Goal: Task Accomplishment & Management: Manage account settings

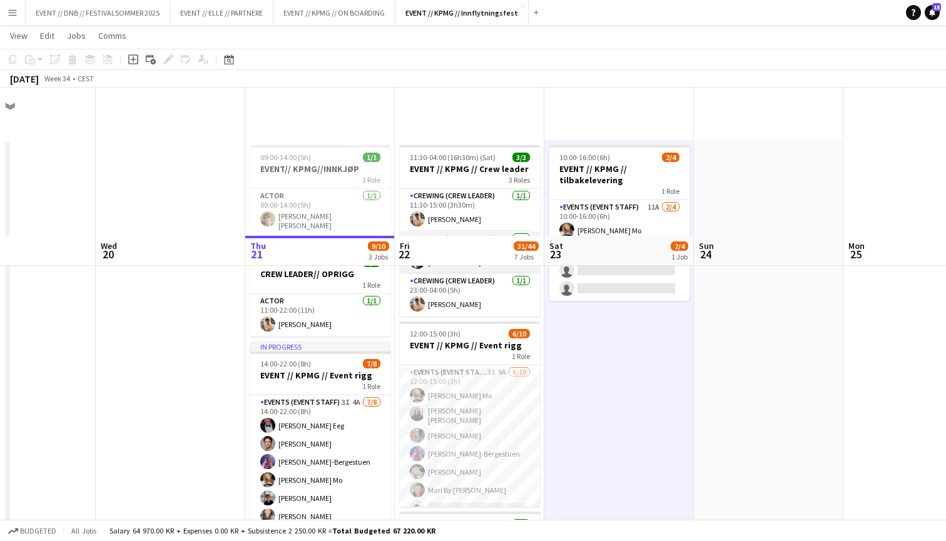
scroll to position [161, 0]
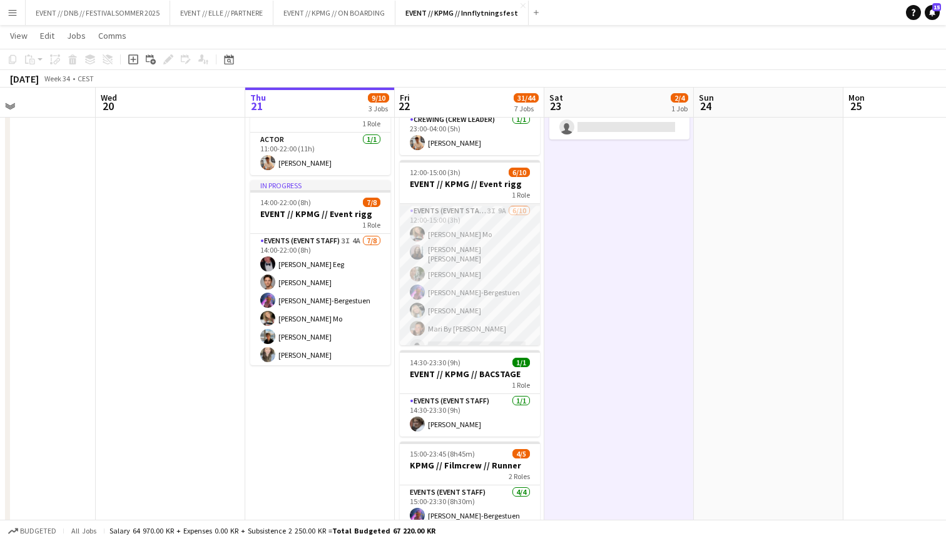
click at [471, 267] on app-card-role "Events (Event Staff) 3I 9A [DATE] 12:00-15:00 (3h) [PERSON_NAME] Mo [PERSON_NAM…" at bounding box center [470, 309] width 140 height 210
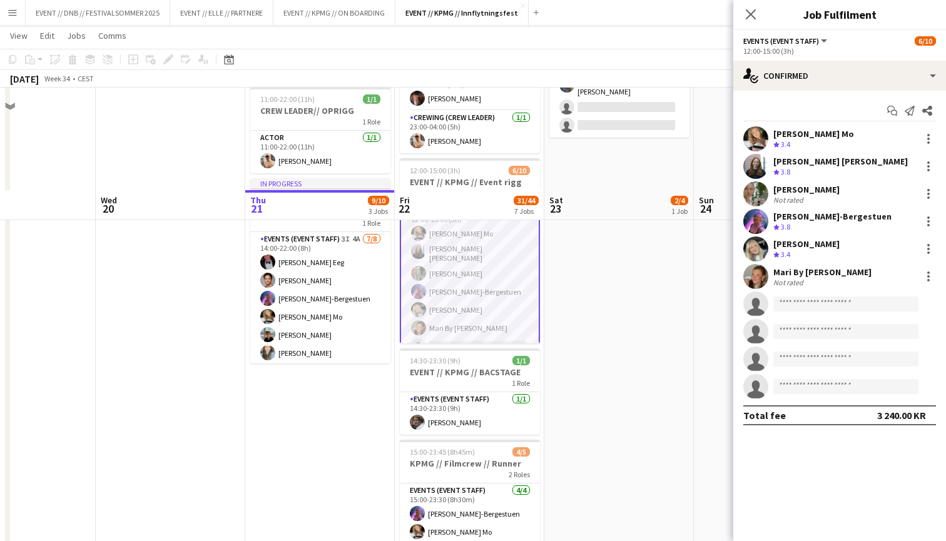
scroll to position [121, 0]
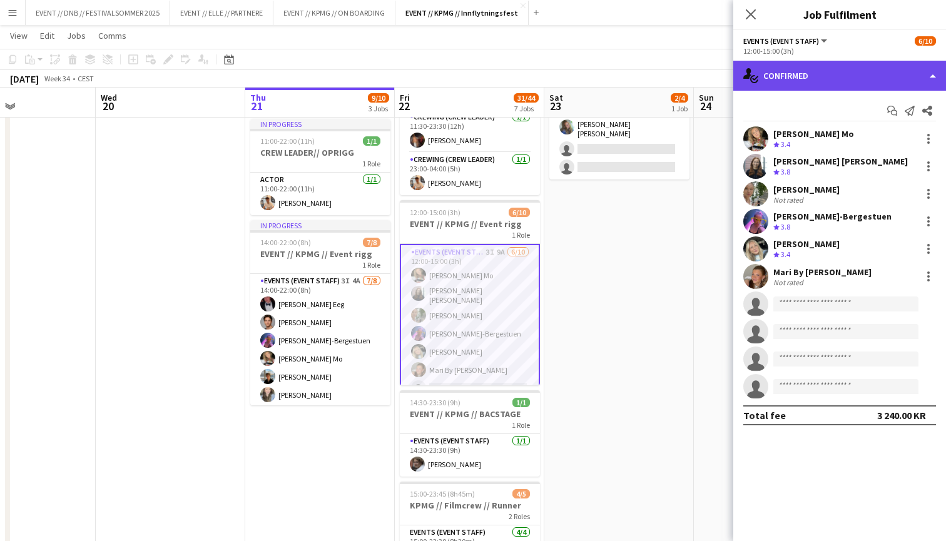
click at [807, 76] on div "single-neutral-actions-check-2 Confirmed" at bounding box center [840, 76] width 213 height 30
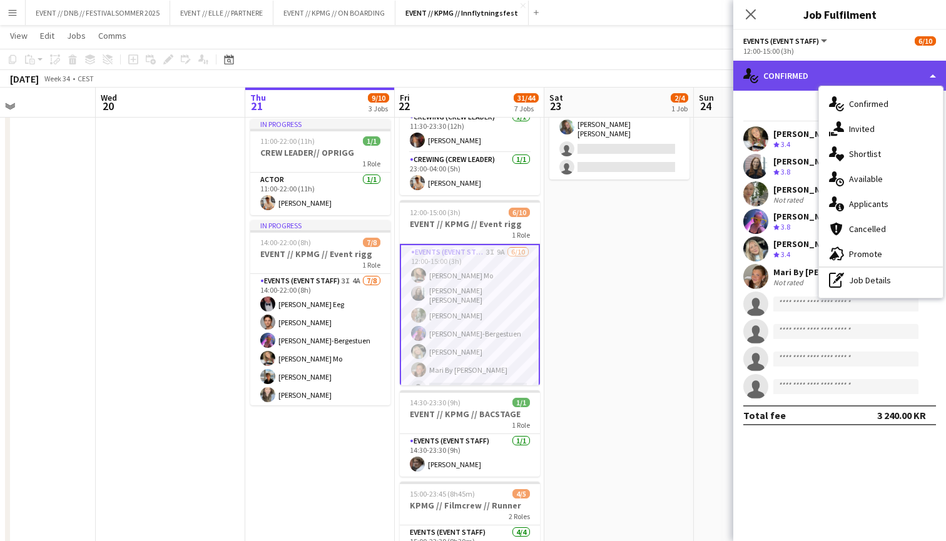
click at [807, 76] on div "single-neutral-actions-check-2 Confirmed" at bounding box center [840, 76] width 213 height 30
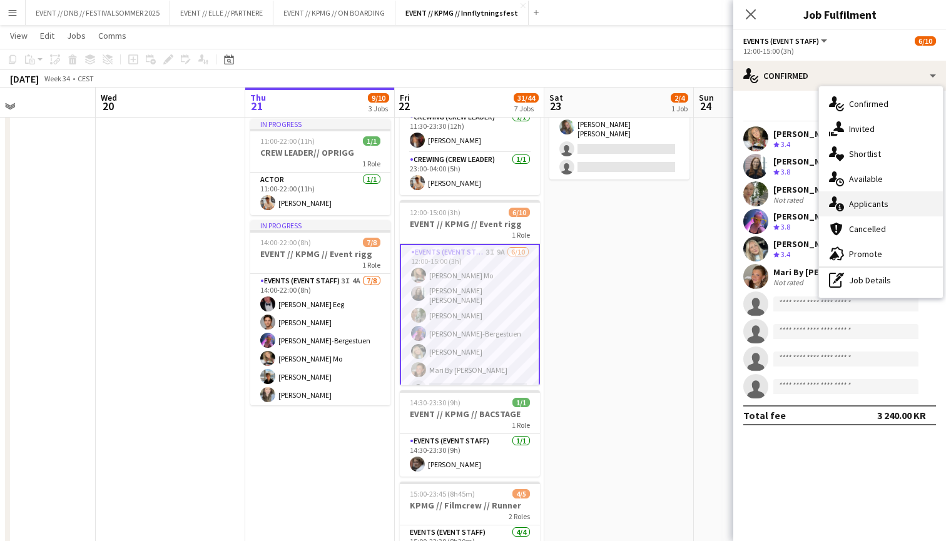
click at [867, 205] on div "single-neutral-actions-information Applicants" at bounding box center [881, 204] width 124 height 25
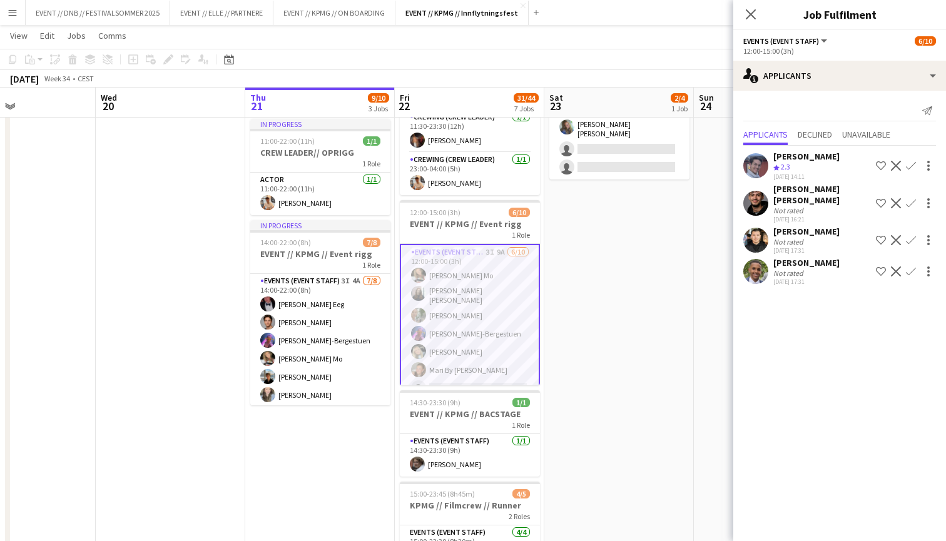
click at [815, 257] on div "[PERSON_NAME]" at bounding box center [807, 262] width 66 height 11
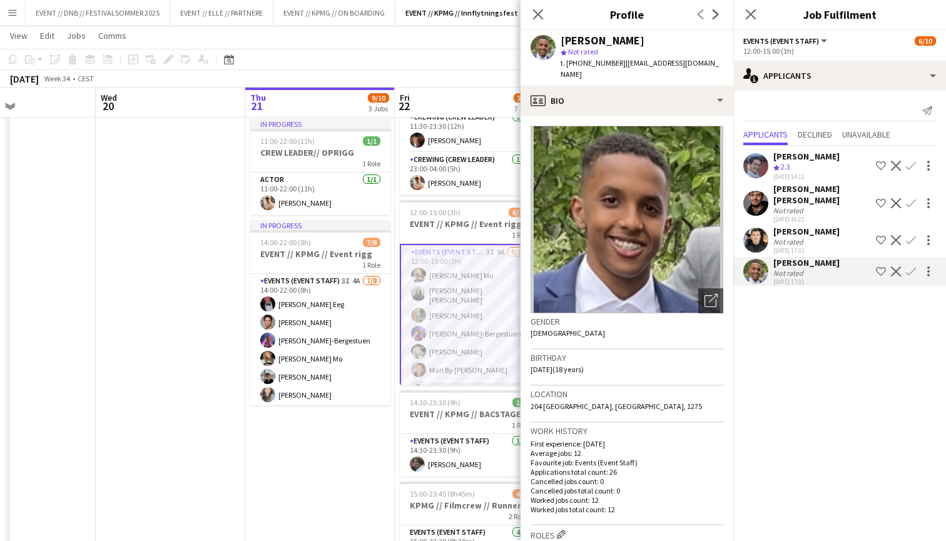
click at [817, 226] on div "[PERSON_NAME]" at bounding box center [807, 231] width 66 height 11
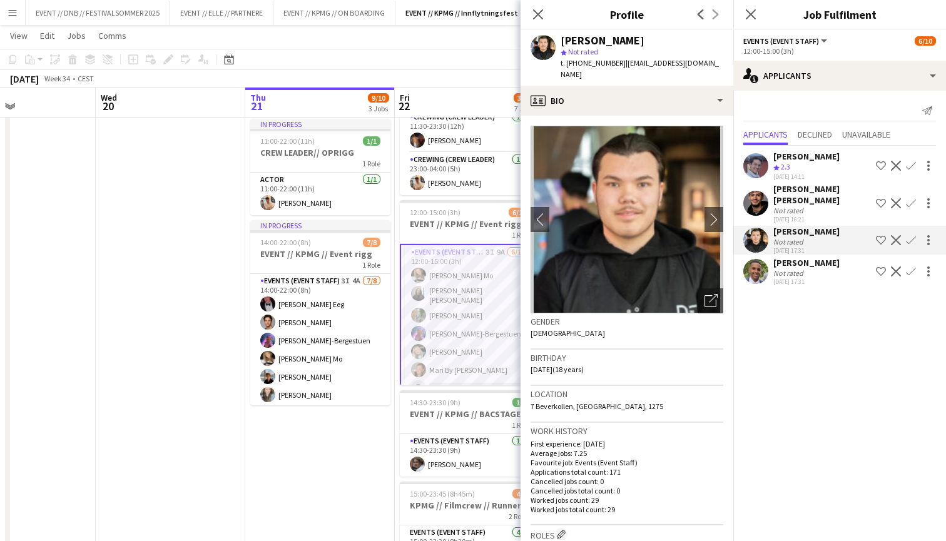
click at [824, 206] on div "Not rated" at bounding box center [823, 210] width 98 height 9
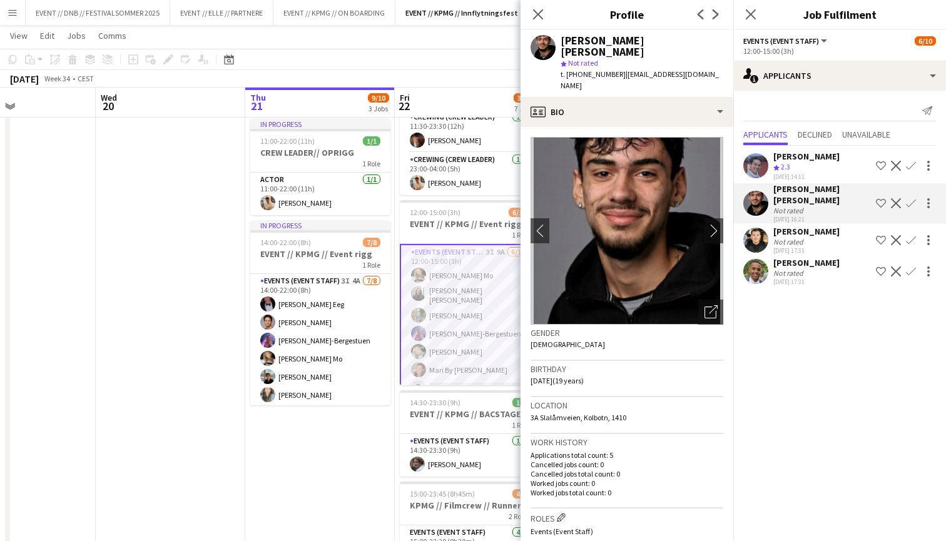
click at [827, 165] on div "Crew rating 2.3" at bounding box center [807, 167] width 66 height 11
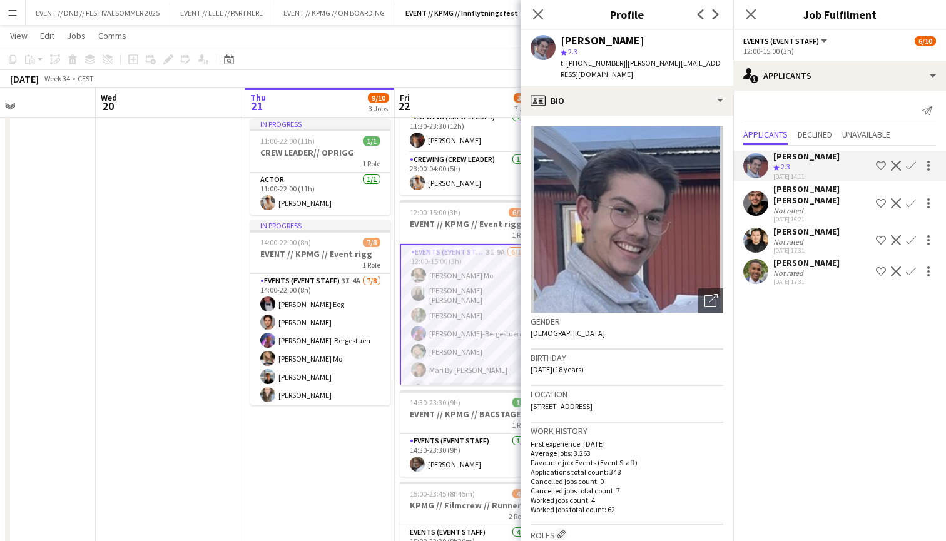
click at [791, 330] on mat-expansion-panel "users2 Applicants Send notification Applicants Declined Unavailable [PERSON_NAM…" at bounding box center [840, 316] width 213 height 451
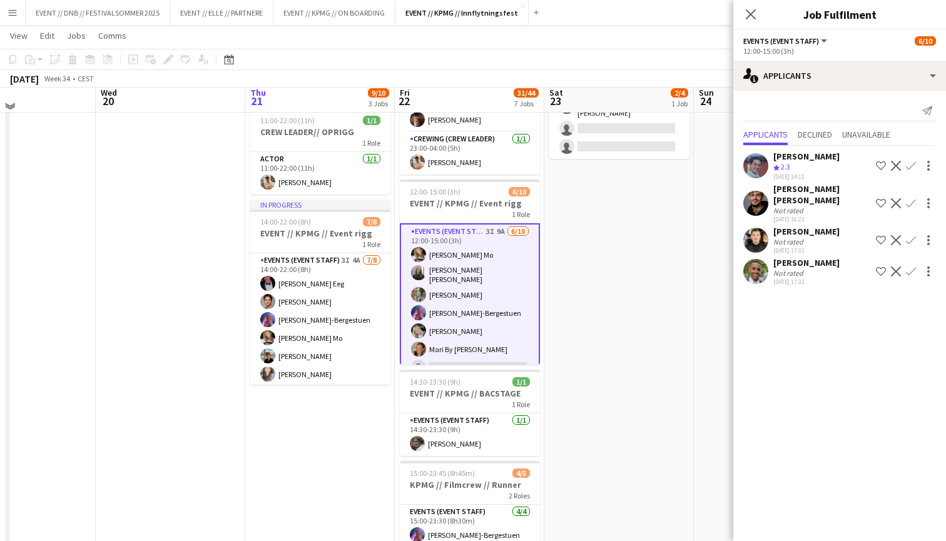
scroll to position [136, 0]
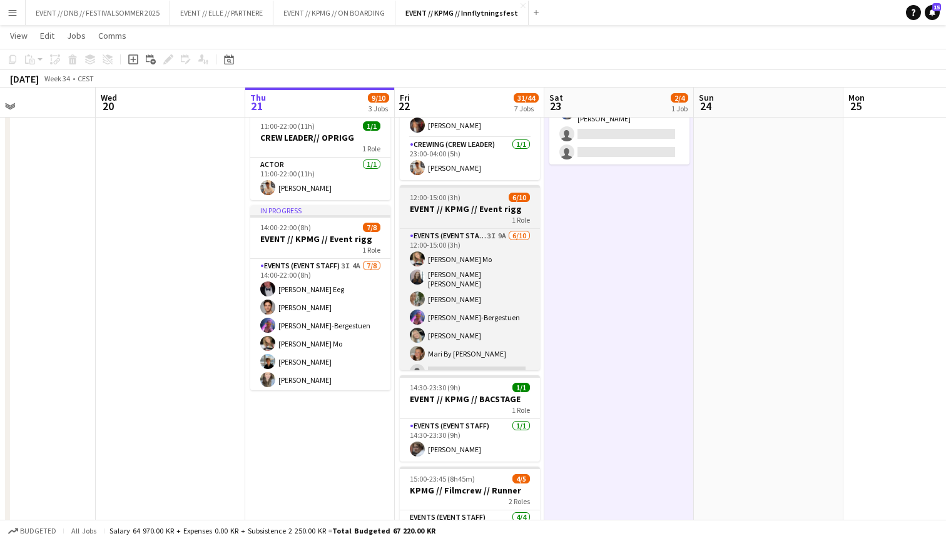
click at [483, 213] on h3 "EVENT // KPMG // Event rigg" at bounding box center [470, 208] width 140 height 11
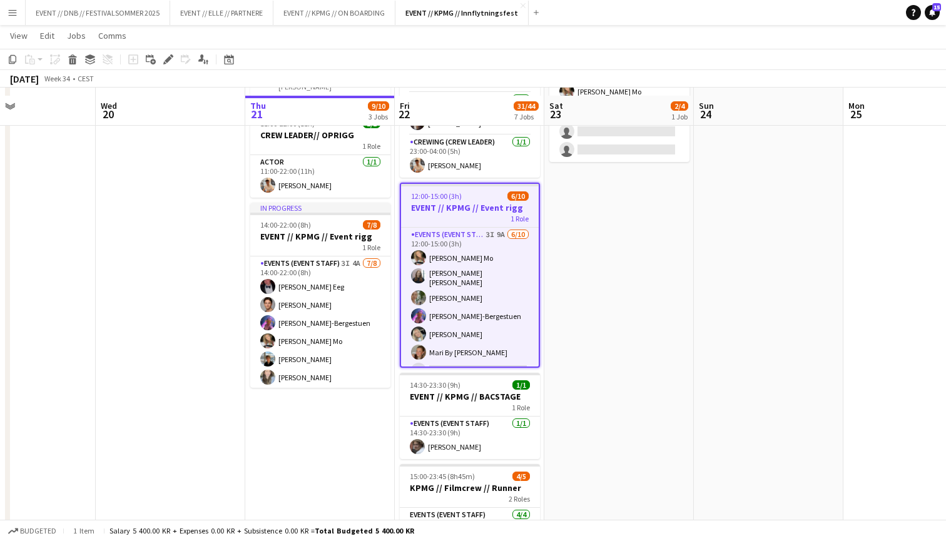
scroll to position [131, 0]
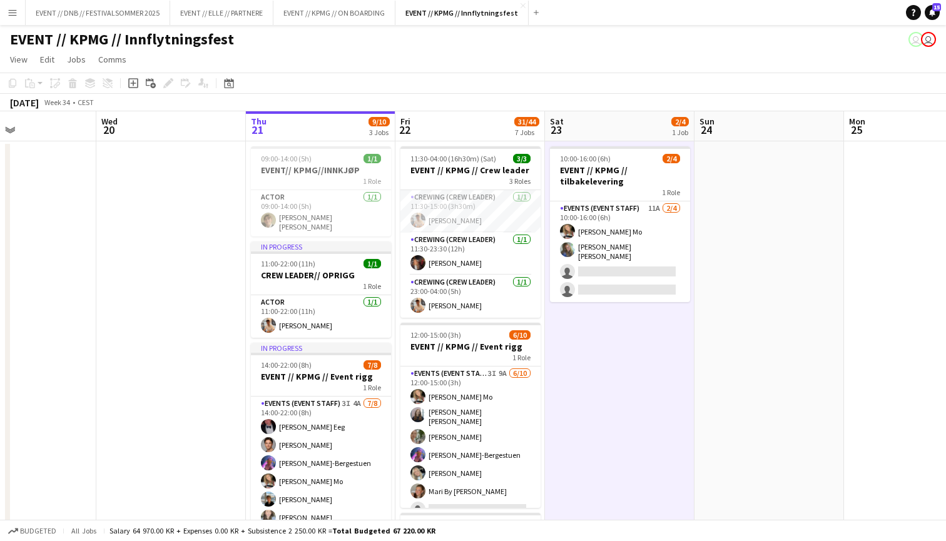
scroll to position [0, 0]
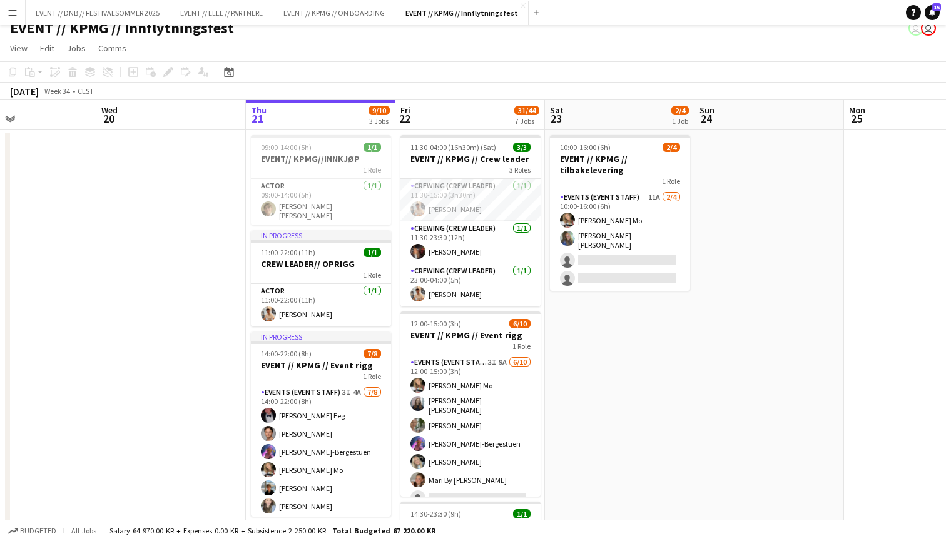
scroll to position [6, 0]
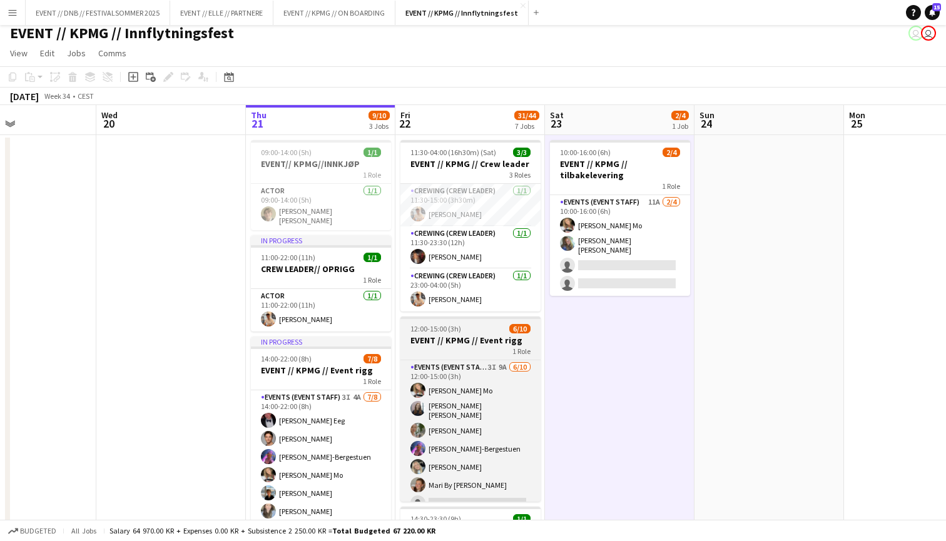
click at [473, 344] on h3 "EVENT // KPMG // Event rigg" at bounding box center [471, 340] width 140 height 11
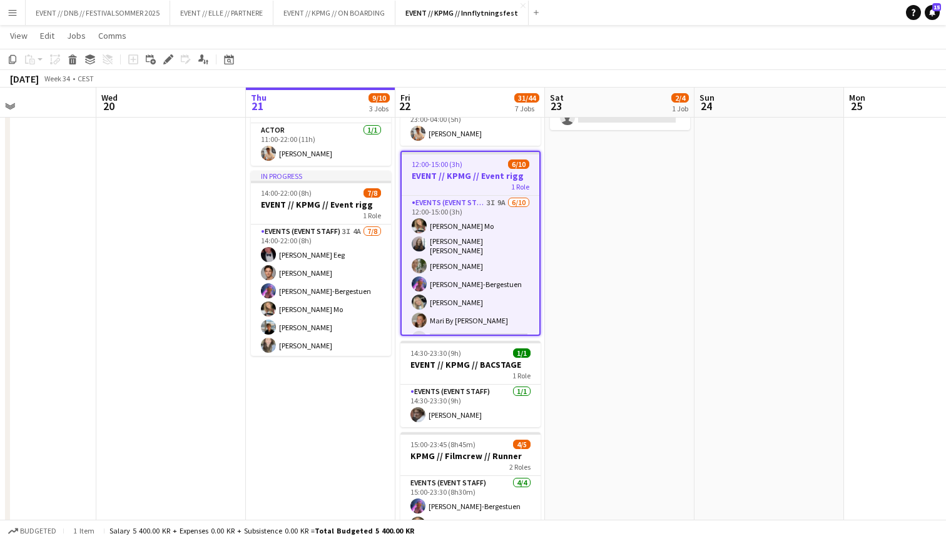
scroll to position [163, 0]
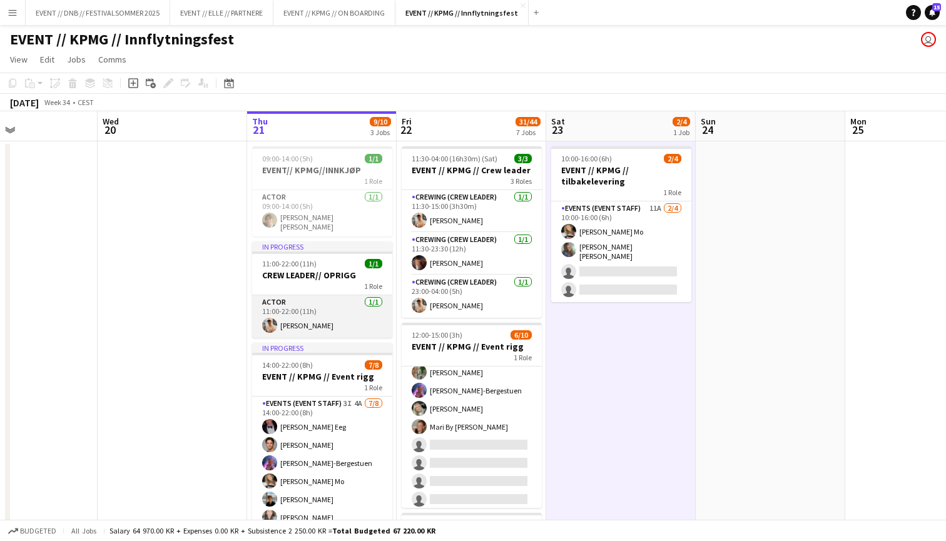
scroll to position [0, 0]
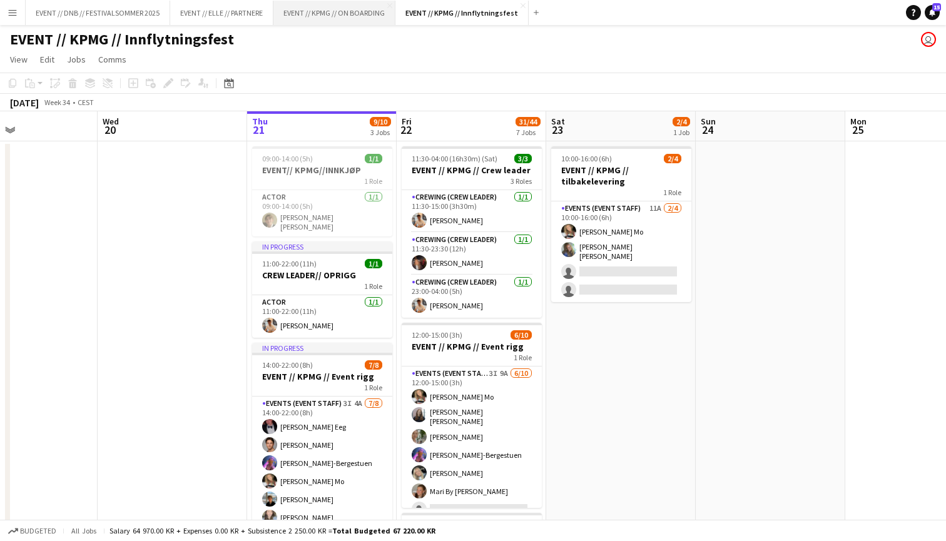
click at [348, 24] on button "EVENT // KPMG // ON BOARDING Close" at bounding box center [335, 13] width 122 height 24
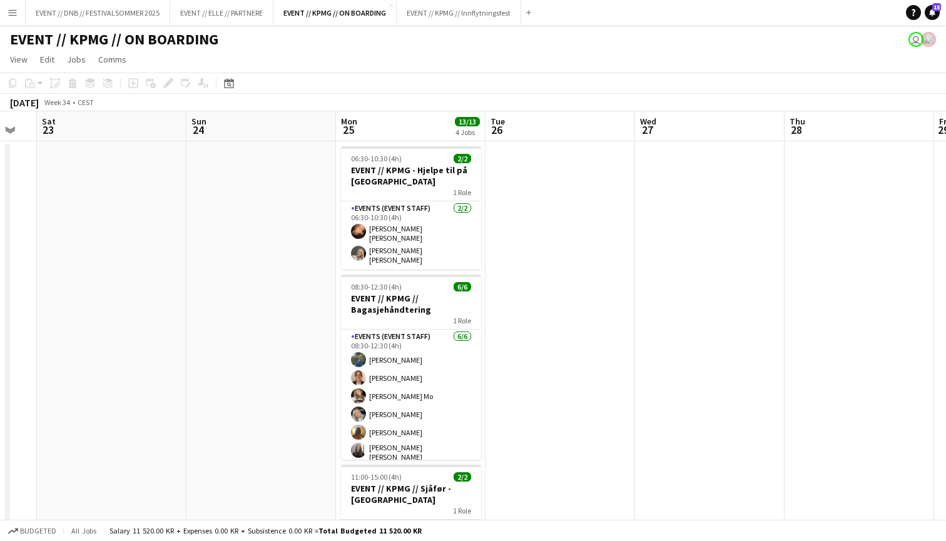
scroll to position [0, 345]
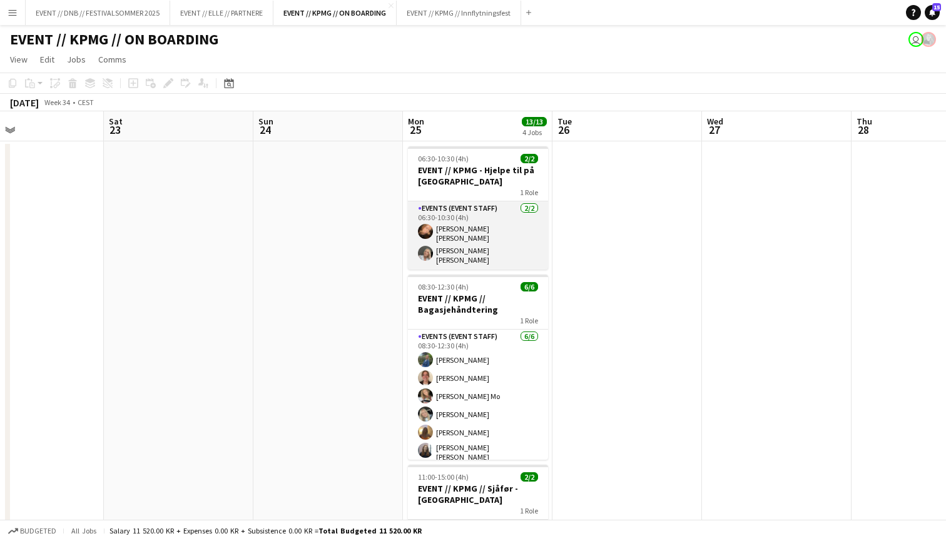
click at [483, 238] on app-card-role "Events (Event Staff) [DATE] 06:30-10:30 (4h) [PERSON_NAME] [PERSON_NAME] [PERSO…" at bounding box center [478, 236] width 140 height 68
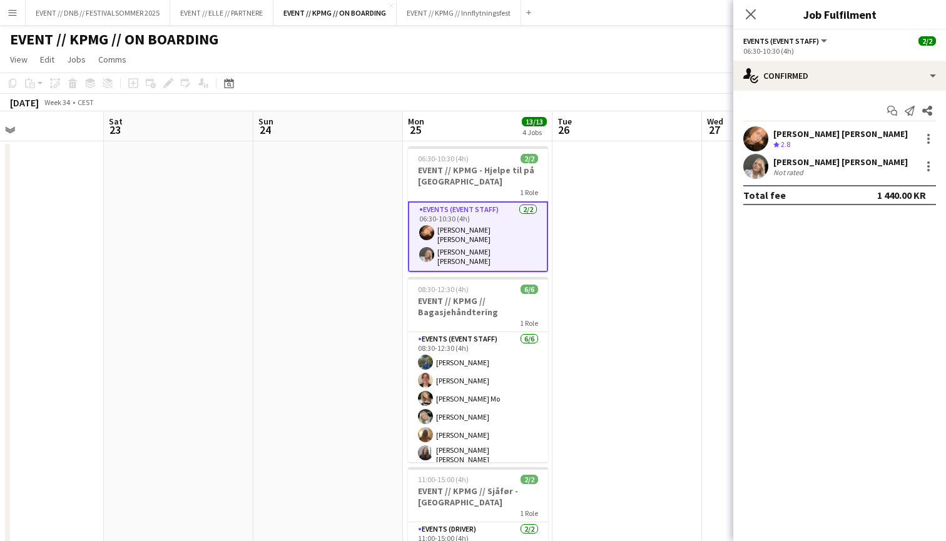
click at [816, 143] on div "Crew rating 2.8" at bounding box center [841, 145] width 135 height 11
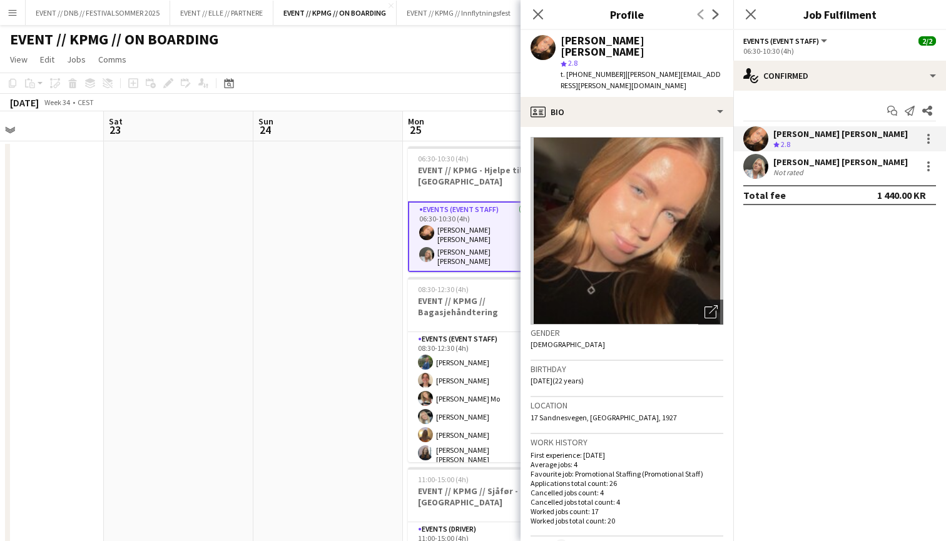
click at [816, 164] on div "[PERSON_NAME] [PERSON_NAME]" at bounding box center [841, 161] width 135 height 11
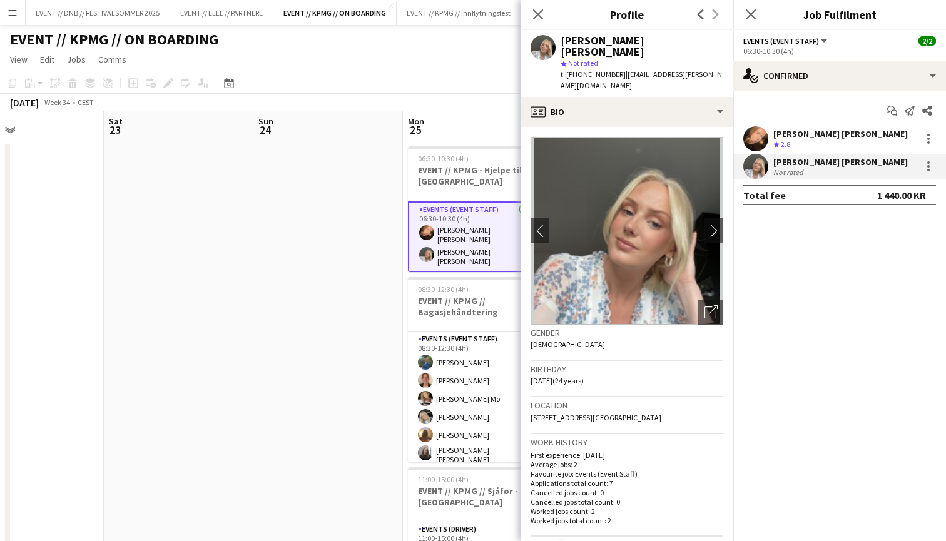
click at [828, 138] on div "[PERSON_NAME] [PERSON_NAME]" at bounding box center [841, 133] width 135 height 11
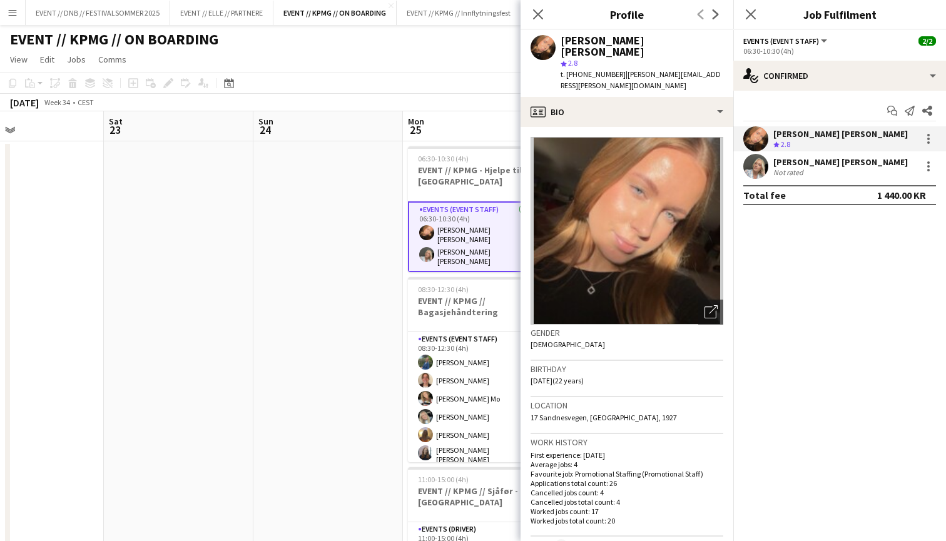
click at [827, 160] on div "[PERSON_NAME] [PERSON_NAME]" at bounding box center [841, 161] width 135 height 11
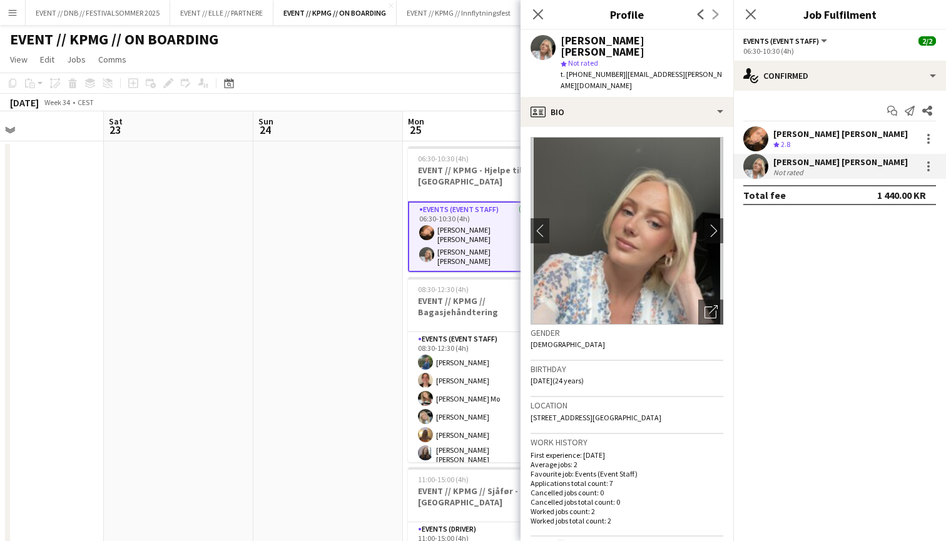
click at [835, 148] on div "Crew rating 2.8" at bounding box center [841, 145] width 135 height 11
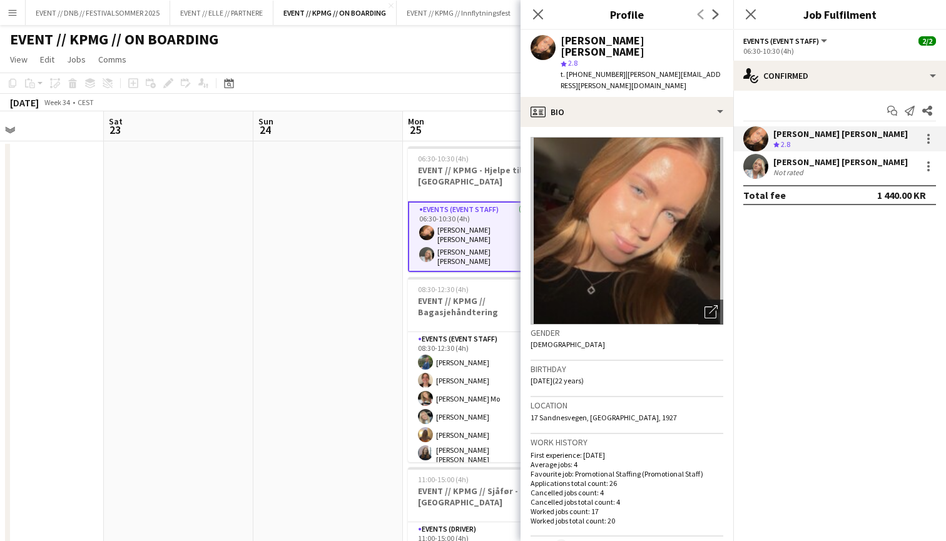
click at [835, 158] on div "[PERSON_NAME] [PERSON_NAME]" at bounding box center [841, 161] width 135 height 11
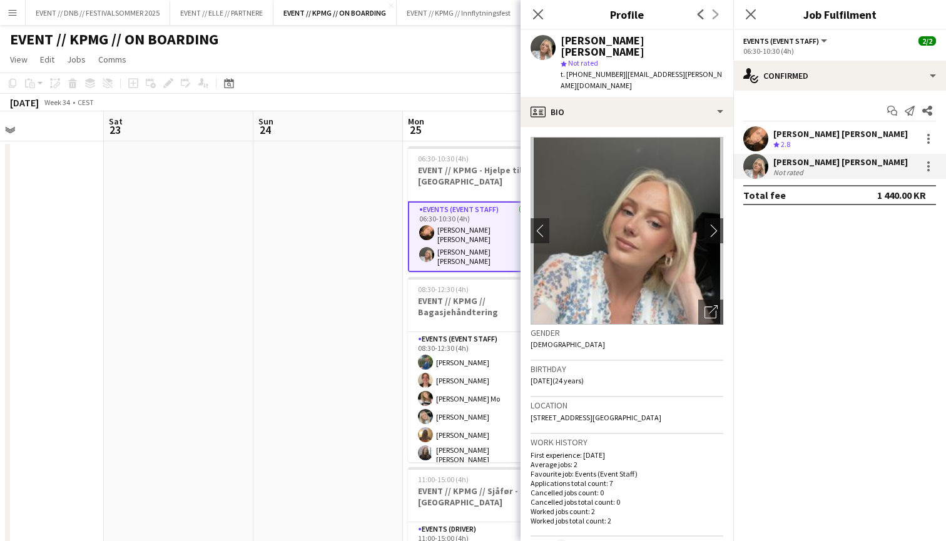
click at [834, 143] on div "Crew rating 2.8" at bounding box center [841, 145] width 135 height 11
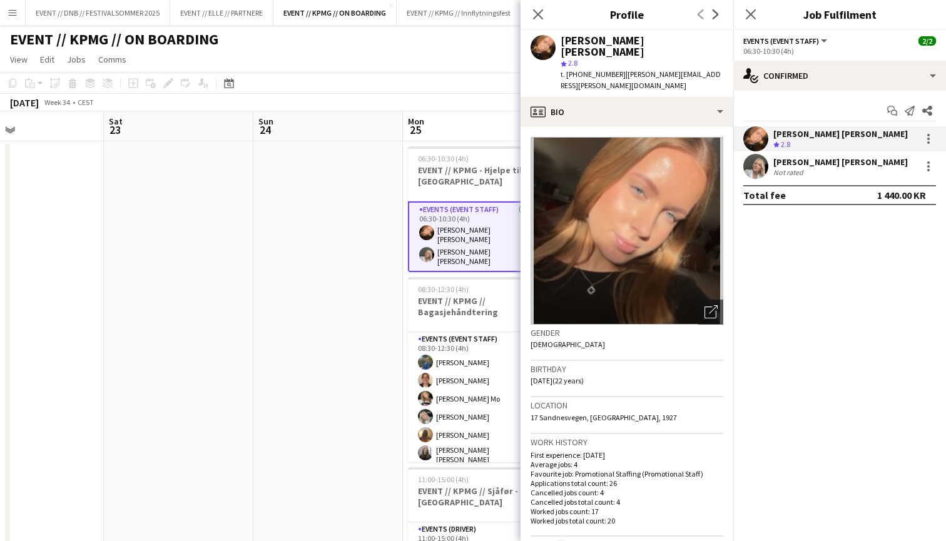
click at [837, 161] on div "[PERSON_NAME] [PERSON_NAME]" at bounding box center [841, 161] width 135 height 11
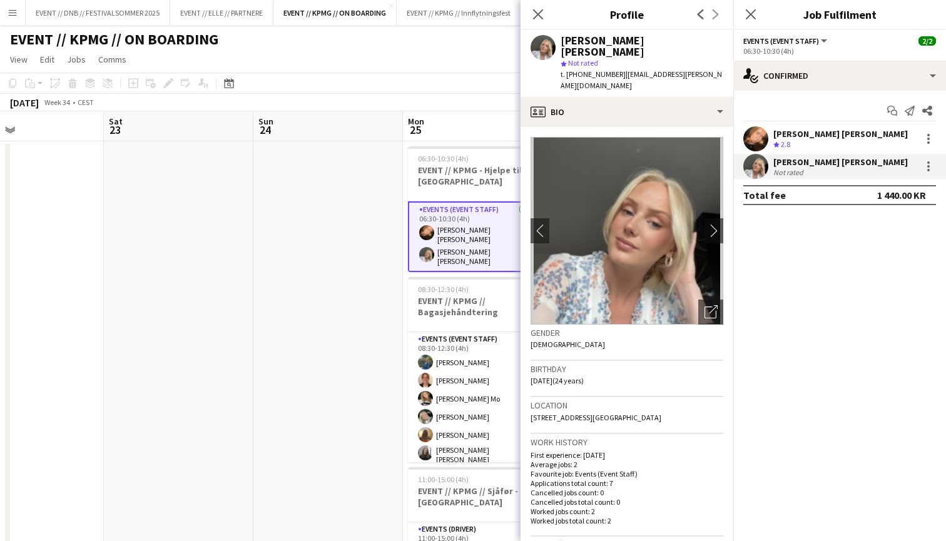
click at [832, 141] on div "Crew rating 2.8" at bounding box center [841, 145] width 135 height 11
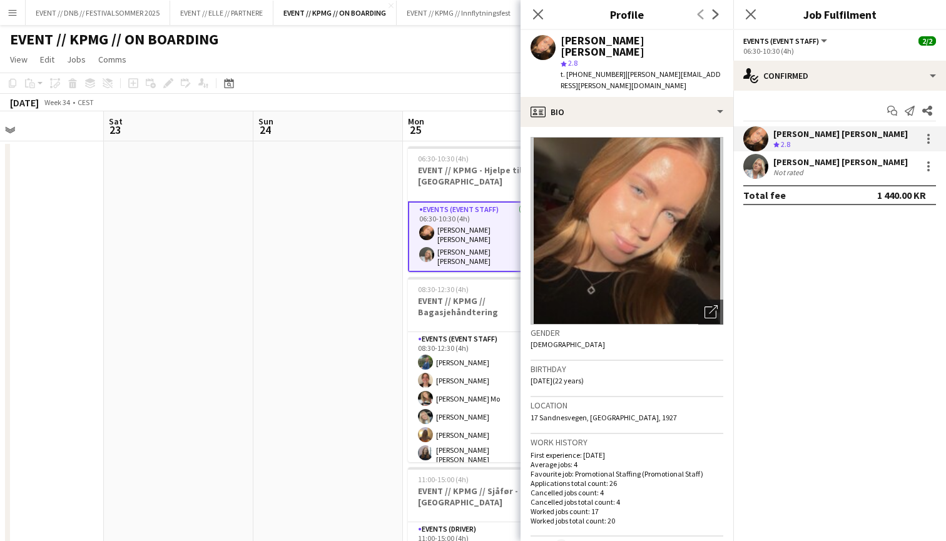
click at [827, 158] on div "[PERSON_NAME] [PERSON_NAME]" at bounding box center [841, 161] width 135 height 11
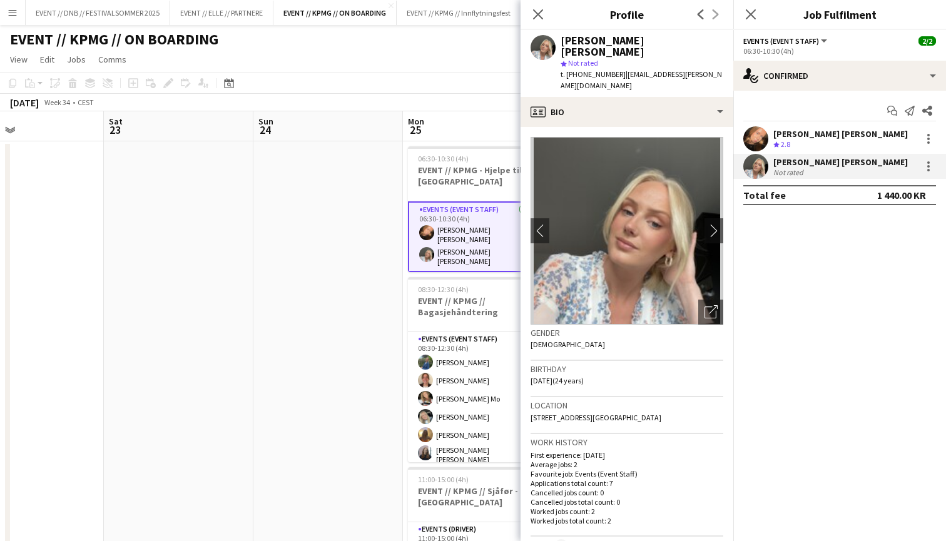
click at [829, 142] on div "Crew rating 2.8" at bounding box center [841, 145] width 135 height 11
